Goal: Book appointment/travel/reservation

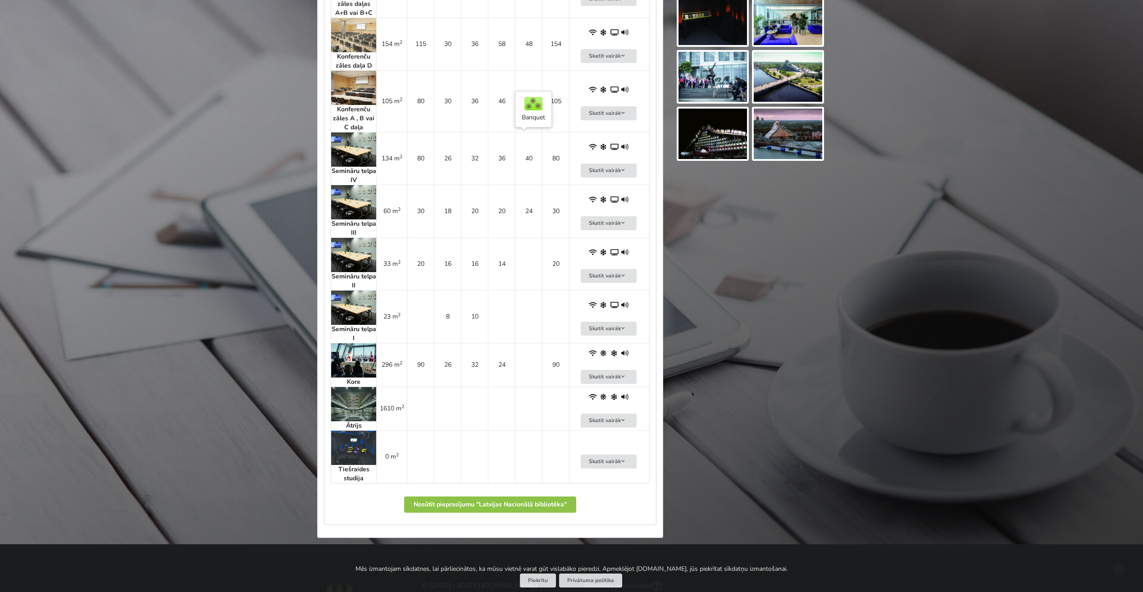
scroll to position [811, 0]
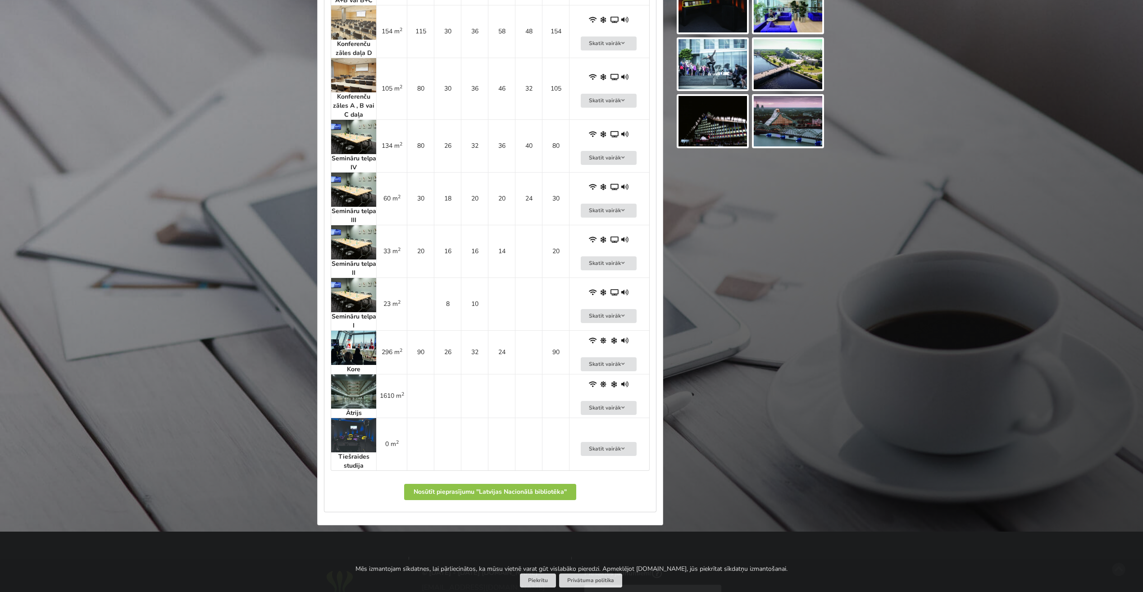
click at [353, 340] on img at bounding box center [353, 348] width 45 height 34
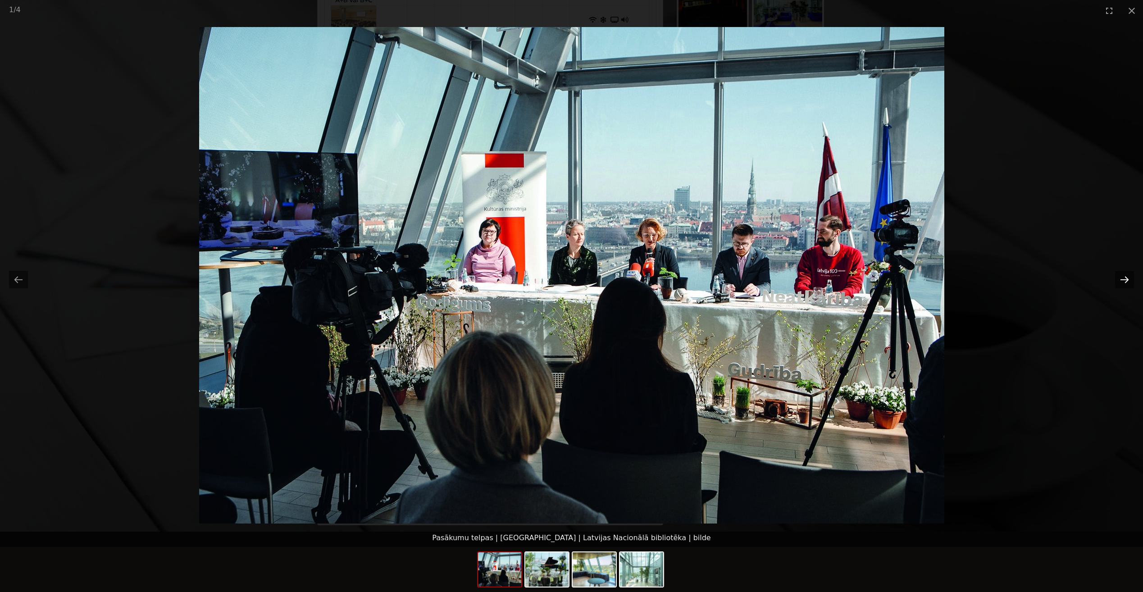
click at [1128, 282] on button "Next slide" at bounding box center [1124, 280] width 19 height 18
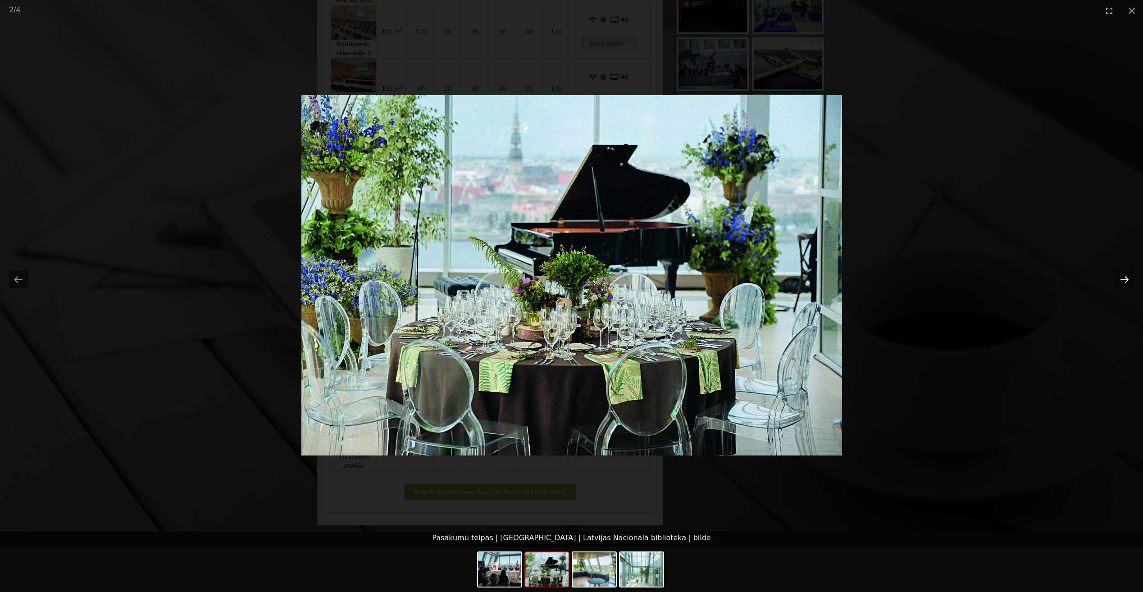
click at [1128, 282] on button "Next slide" at bounding box center [1124, 280] width 19 height 18
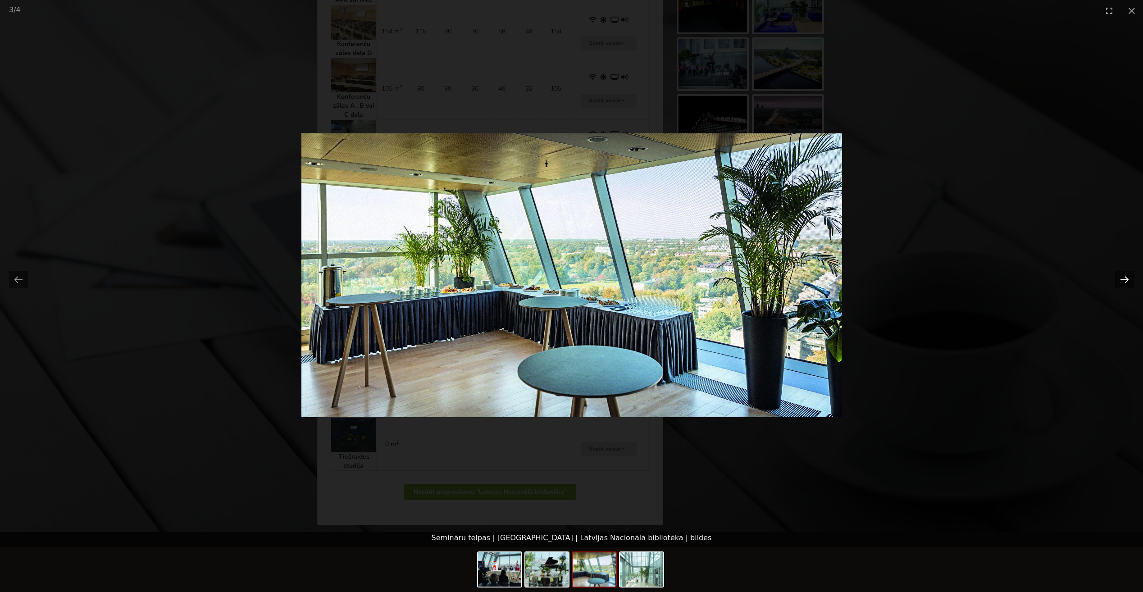
click at [1128, 282] on button "Next slide" at bounding box center [1124, 280] width 19 height 18
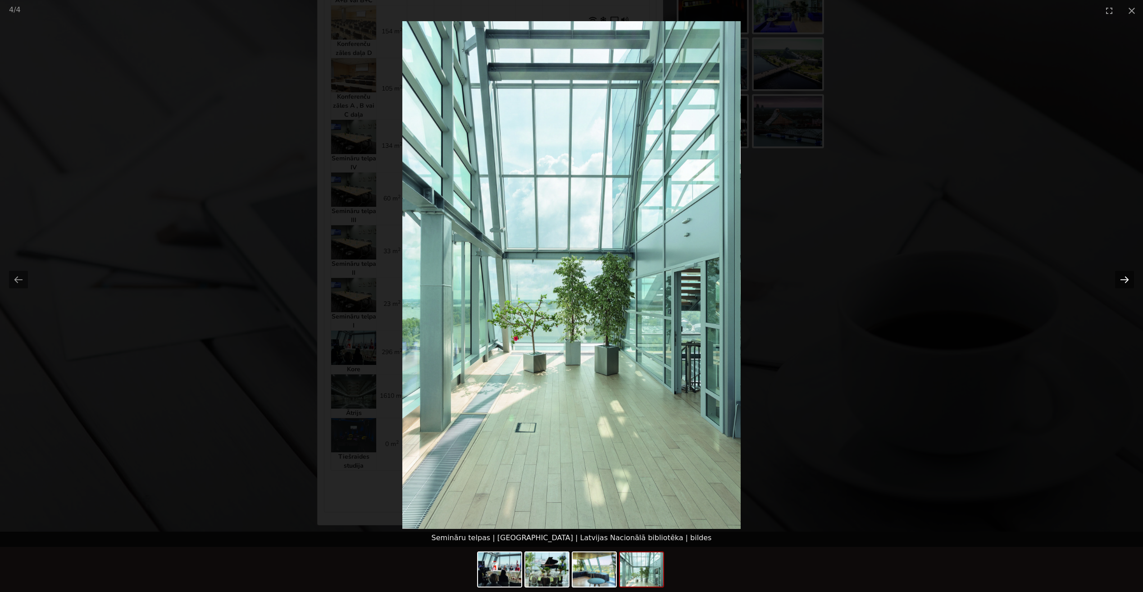
click at [1128, 282] on button "Next slide" at bounding box center [1124, 280] width 19 height 18
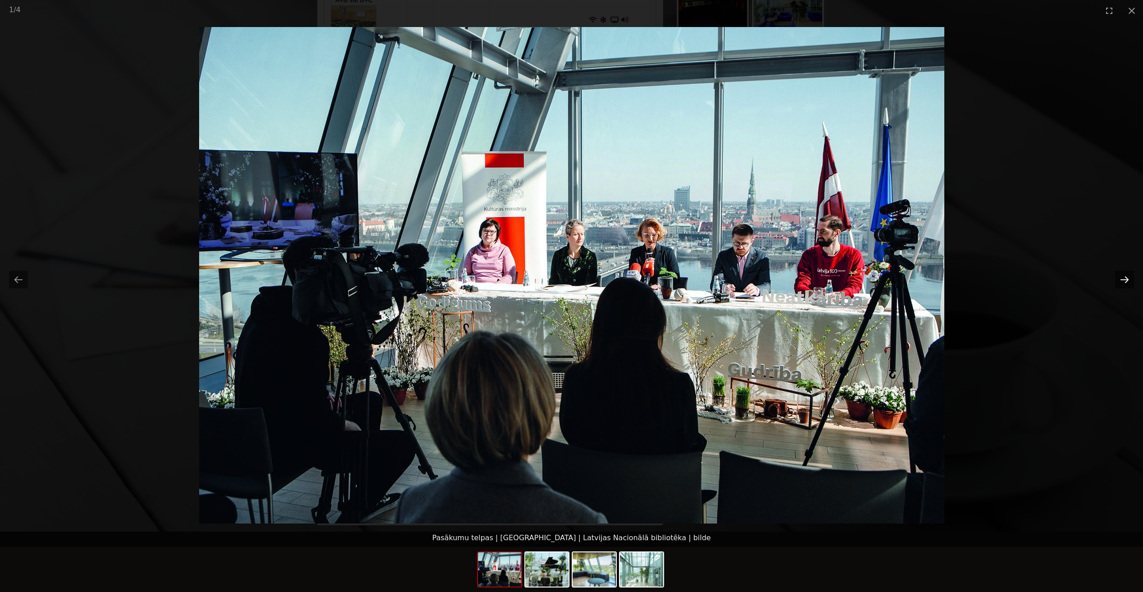
click at [1128, 282] on button "Next slide" at bounding box center [1124, 280] width 19 height 18
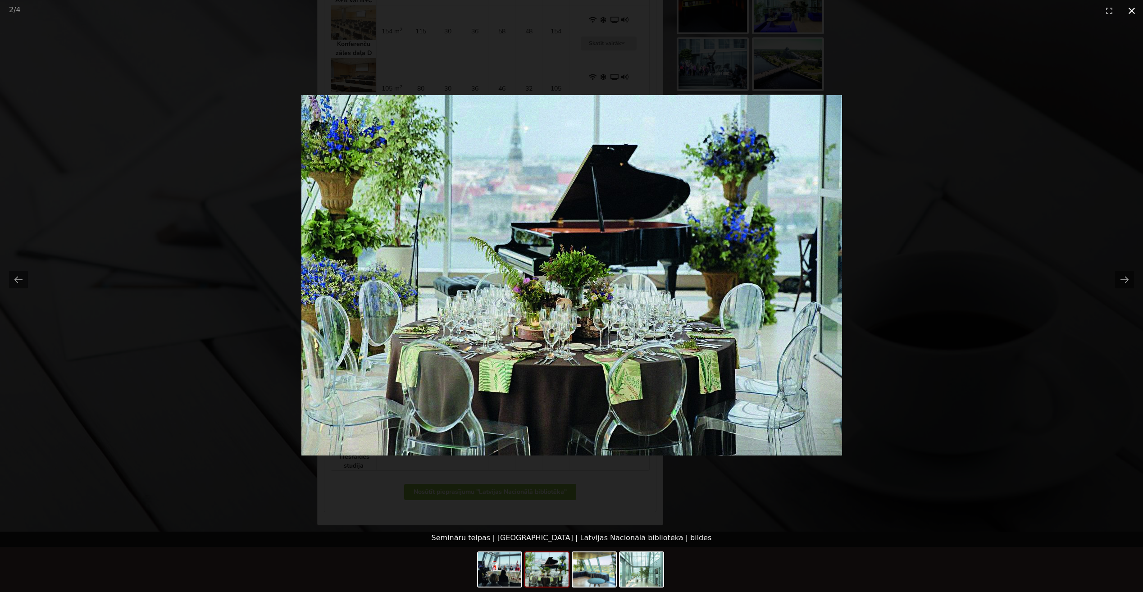
click at [1132, 14] on button "Close gallery" at bounding box center [1131, 10] width 23 height 21
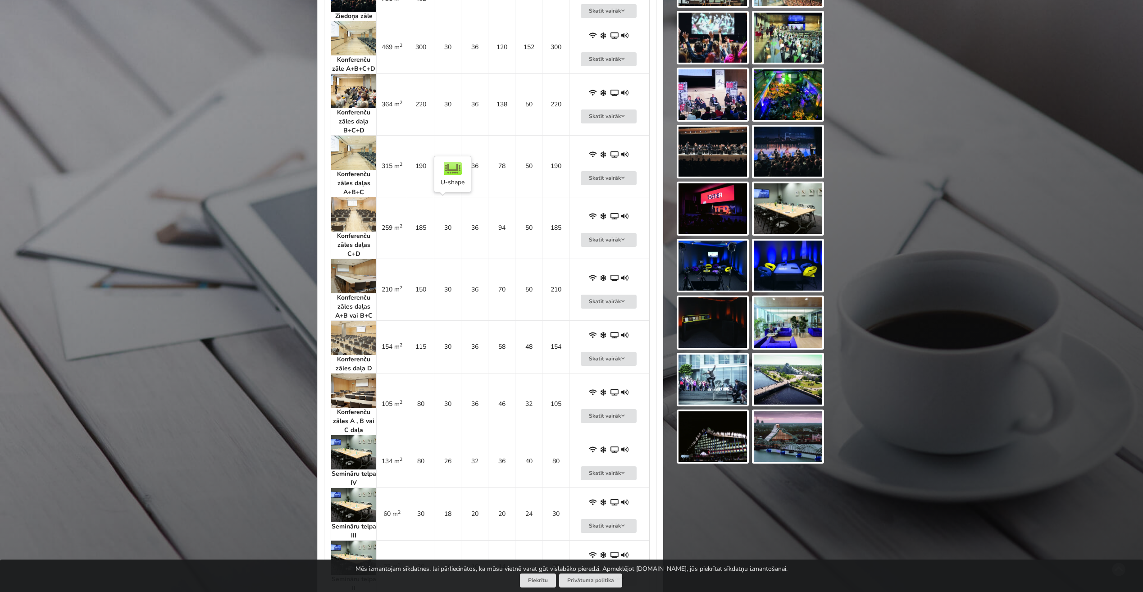
scroll to position [360, 0]
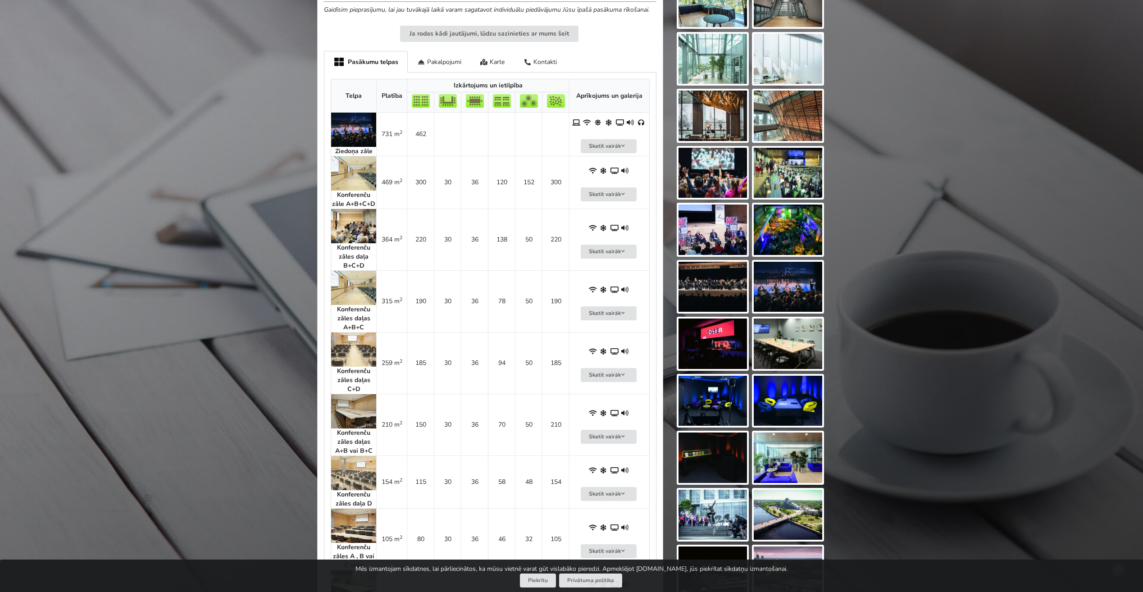
click at [339, 127] on img at bounding box center [353, 130] width 45 height 34
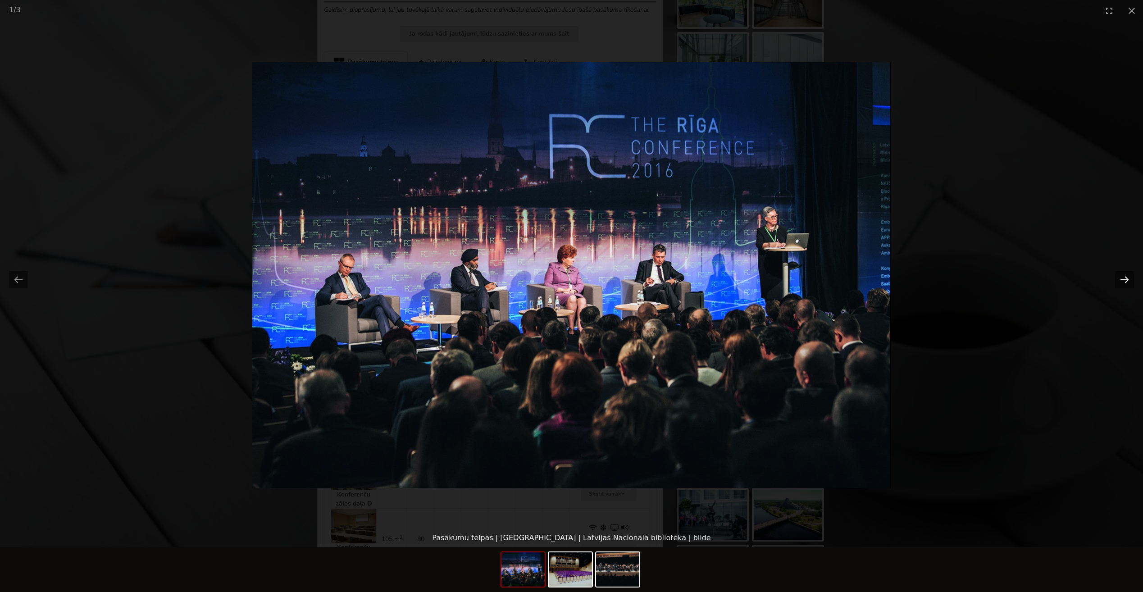
click at [1123, 273] on button "Next slide" at bounding box center [1124, 280] width 19 height 18
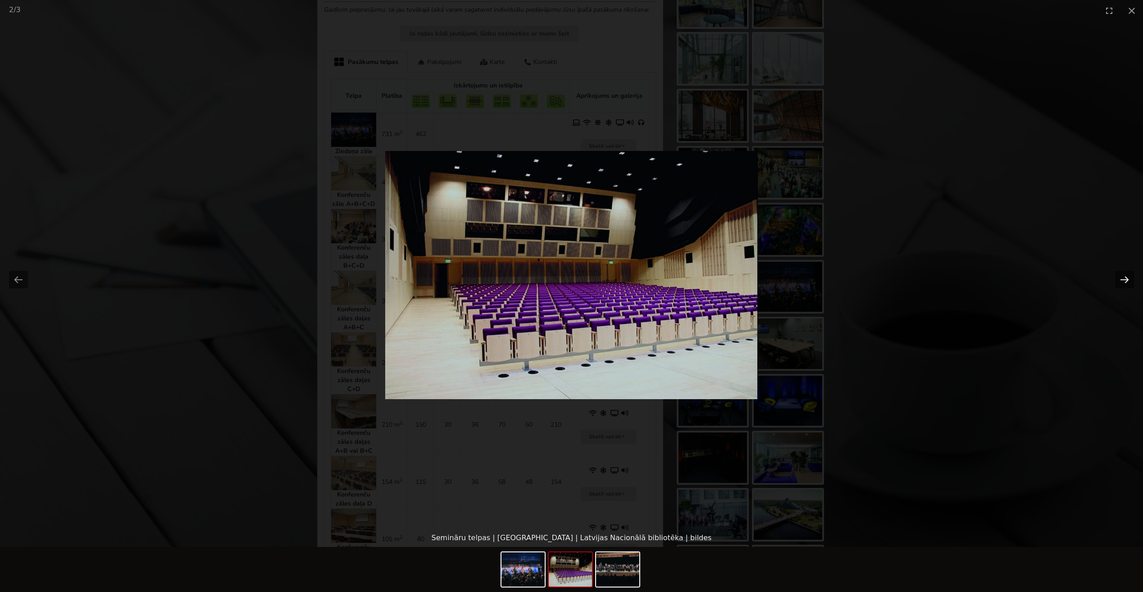
click at [1123, 273] on button "Next slide" at bounding box center [1124, 280] width 19 height 18
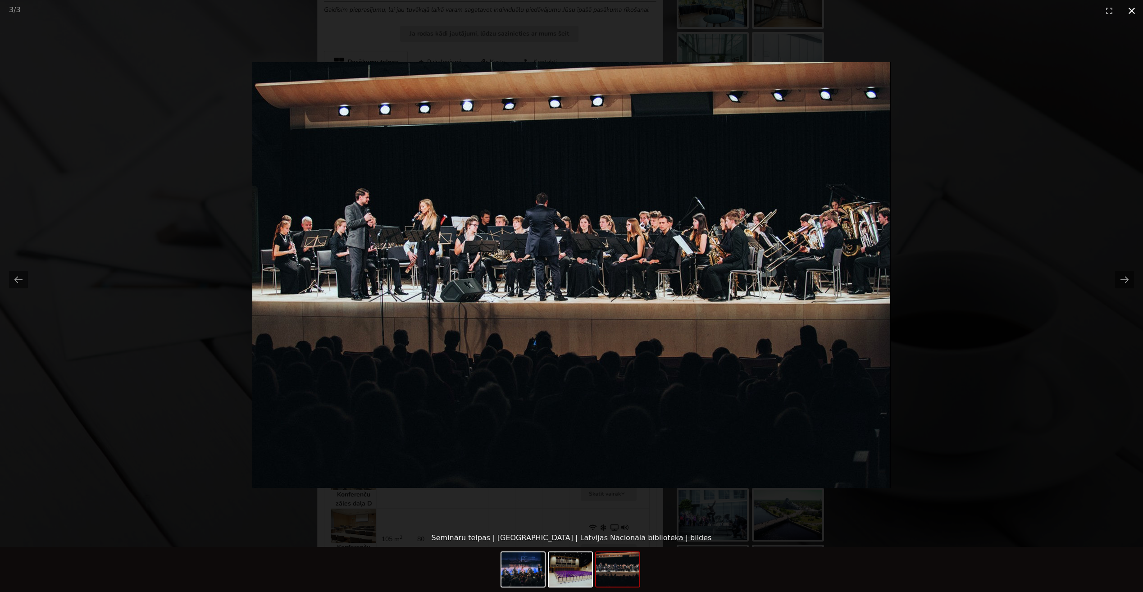
click at [1137, 10] on button "Close gallery" at bounding box center [1131, 10] width 23 height 21
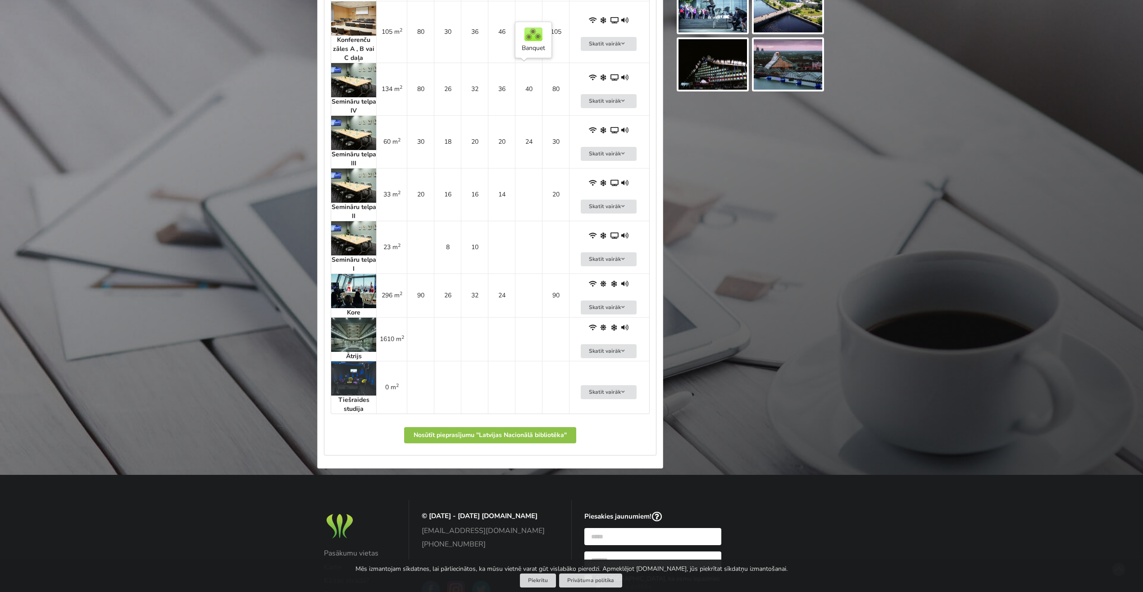
scroll to position [901, 0]
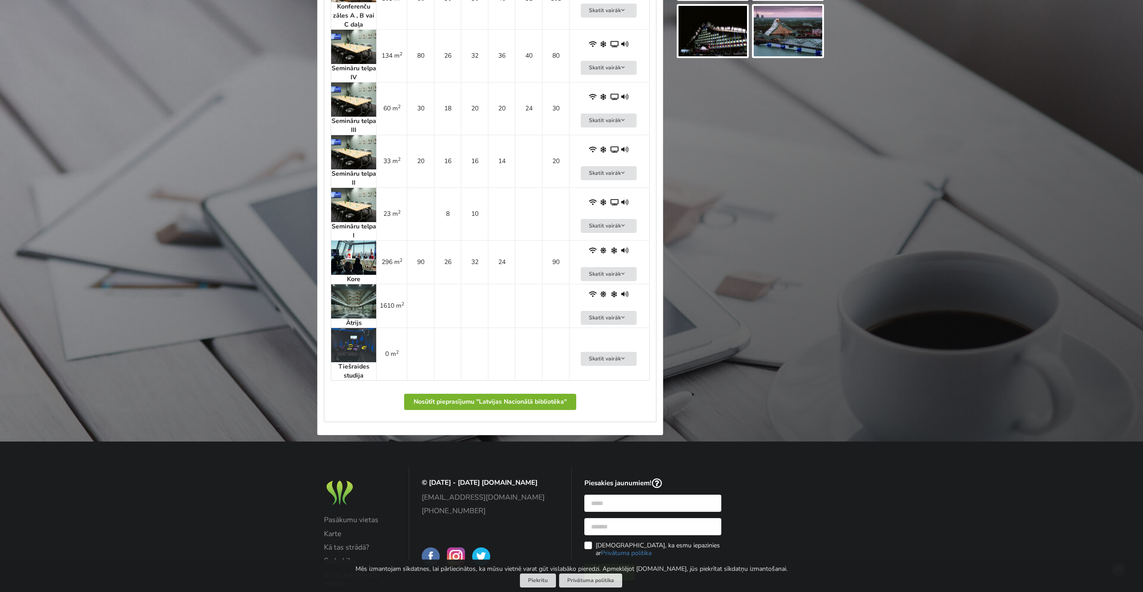
click at [554, 404] on button "Nosūtīt pieprasījumu "Latvijas Nacionālā bibliotēka"" at bounding box center [490, 402] width 172 height 16
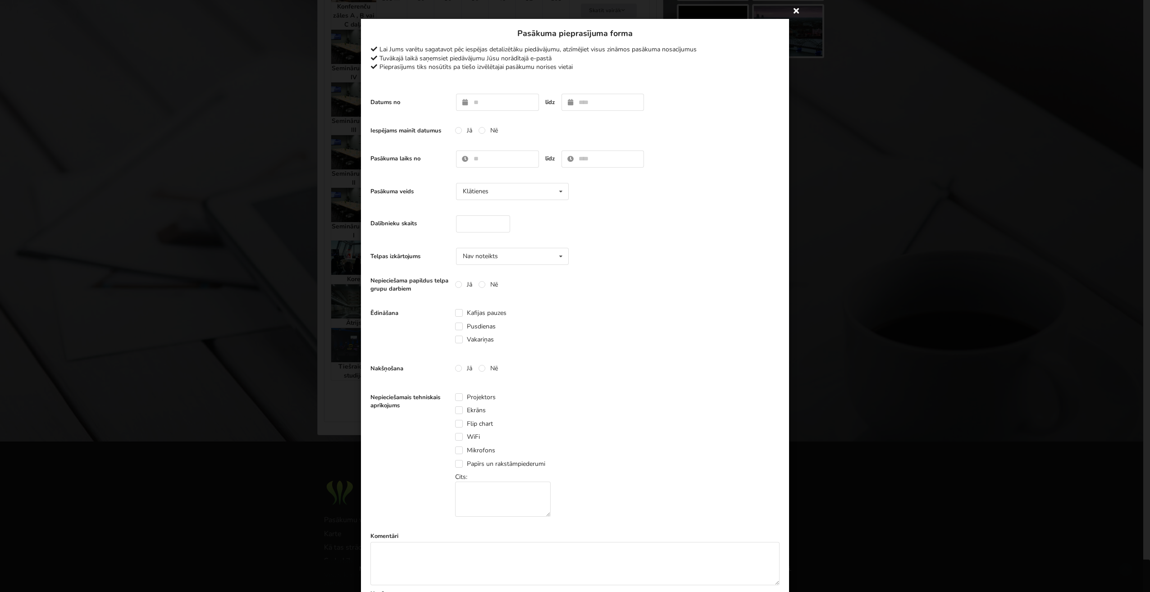
click at [793, 13] on icon at bounding box center [796, 10] width 14 height 14
